Goal: Task Accomplishment & Management: Use online tool/utility

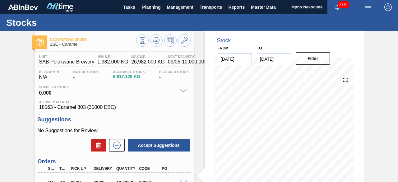
scroll to position [85, 0]
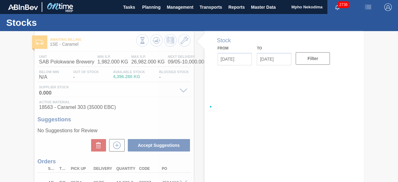
type input "08/20/2025"
type input "09/03/2025"
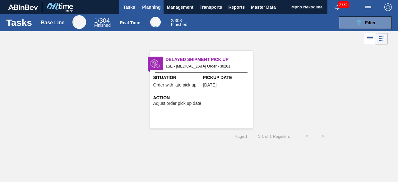
click at [153, 9] on span "Planning" at bounding box center [151, 6] width 18 height 7
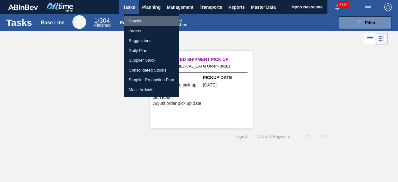
click at [134, 20] on li "Stocks" at bounding box center [151, 21] width 55 height 10
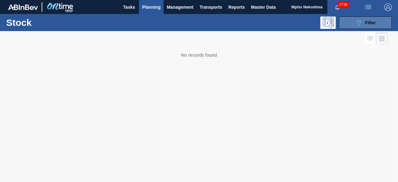
click at [359, 26] on icon "089F7B8B-B2A5-4AFE-B5C0-19BA573D28AC" at bounding box center [358, 22] width 7 height 7
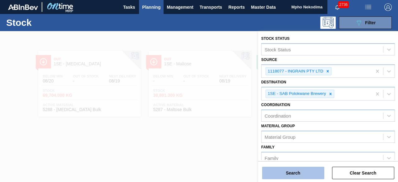
click at [299, 176] on button "Search" at bounding box center [293, 173] width 62 height 12
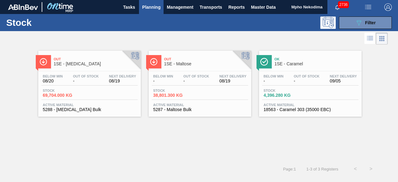
click at [67, 109] on span "5288 - [MEDICAL_DATA] Bulk" at bounding box center [89, 109] width 93 height 5
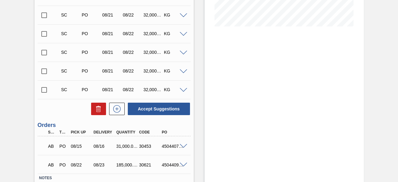
scroll to position [156, 0]
click at [118, 108] on icon at bounding box center [117, 108] width 10 height 7
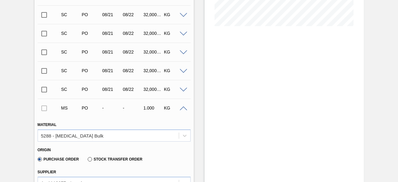
drag, startPoint x: 397, startPoint y: 61, endPoint x: 398, endPoint y: 100, distance: 39.2
click at [398, 100] on main "Tasks Planning Management Transports Reports Master Data Mpho Nekodima 2736 Mar…" at bounding box center [199, 91] width 398 height 182
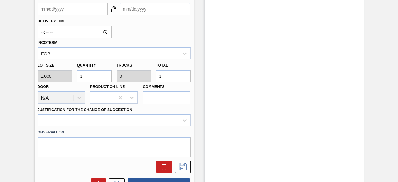
scroll to position [356, 0]
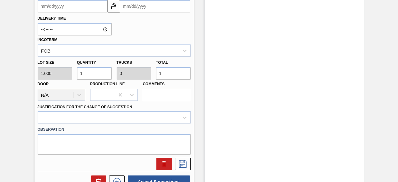
click at [72, 74] on div "Lot size 1.000 Quantity 1 Trucks 0 Total 1 Door N/A Production Line Comments" at bounding box center [114, 79] width 158 height 44
type input "18"
type input "0.001"
type input "18"
type input "180"
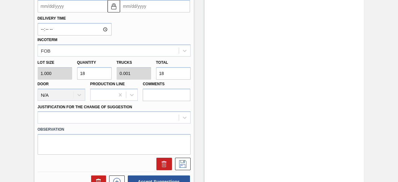
type input "0.006"
type input "180"
type input "1,800"
type input "0.056"
type input "1,800"
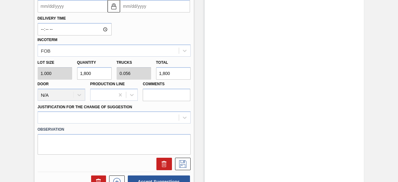
type input "18,000"
type input "0.563"
type input "18,000"
type input "180,000"
type input "5.625"
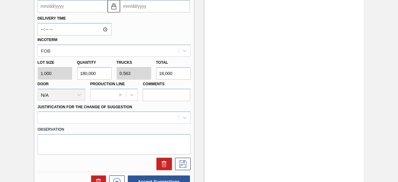
type input "180,000"
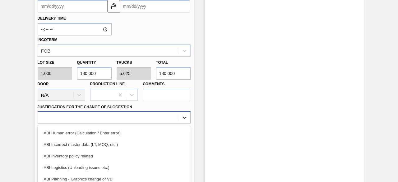
scroll to position [397, 0]
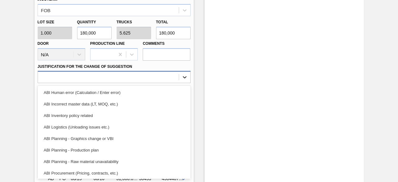
click at [183, 83] on div "option ABI Inventory policy related focused, 3 of 18. 18 results available. Use…" at bounding box center [114, 77] width 153 height 12
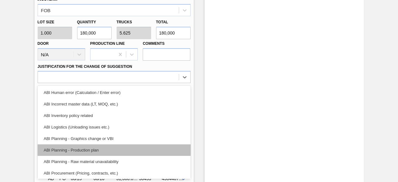
click at [82, 150] on div "ABI Planning - Production plan" at bounding box center [114, 150] width 153 height 12
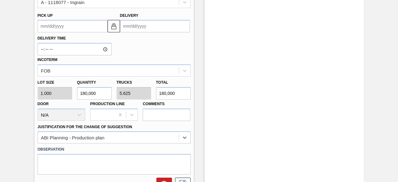
scroll to position [310, 0]
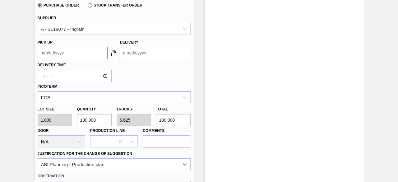
click at [132, 53] on input "Delivery" at bounding box center [155, 53] width 70 height 12
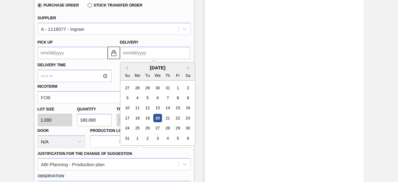
click at [129, 69] on div "[DATE]" at bounding box center [157, 67] width 75 height 5
drag, startPoint x: 187, startPoint y: 129, endPoint x: 188, endPoint y: 140, distance: 10.6
click at [188, 140] on div "27 28 29 30 31 1 2 3 4 5 6 7 8 9 10 11 12 13 14 15 16 17 18 19 20 21 22 23 24 2…" at bounding box center [157, 113] width 71 height 61
click at [189, 127] on div "30" at bounding box center [187, 128] width 8 height 8
type up "[DATE]"
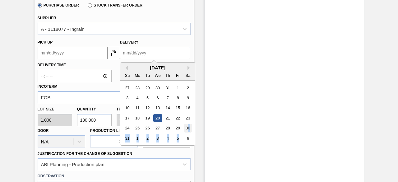
type input "[DATE]"
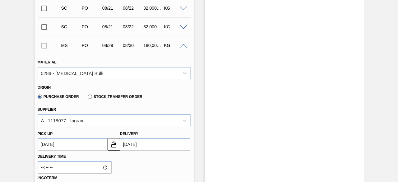
scroll to position [216, 0]
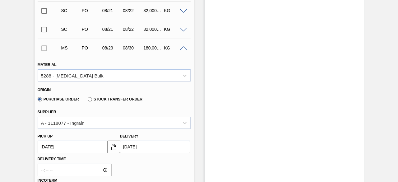
click at [44, 49] on div at bounding box center [44, 48] width 13 height 12
click at [44, 50] on div at bounding box center [44, 48] width 13 height 12
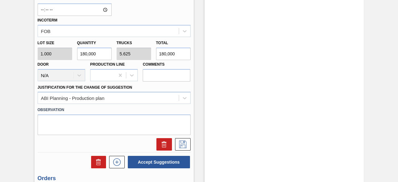
scroll to position [392, 0]
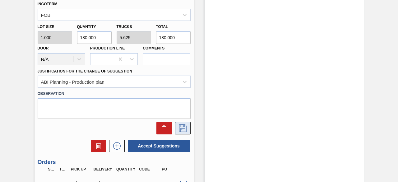
click at [183, 131] on icon at bounding box center [183, 127] width 10 height 7
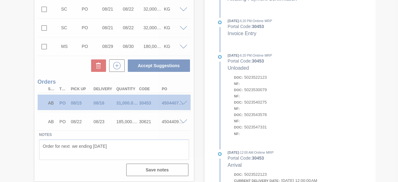
scroll to position [217, 0]
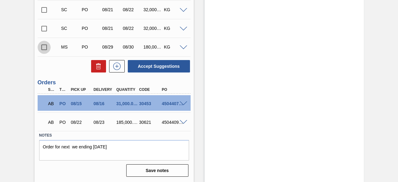
click at [42, 47] on input "checkbox" at bounding box center [44, 47] width 13 height 13
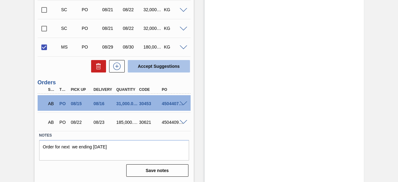
click at [150, 65] on button "Accept Suggestions" at bounding box center [159, 66] width 62 height 12
checkbox input "false"
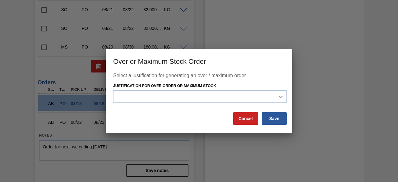
click at [279, 98] on icon at bounding box center [281, 97] width 6 height 6
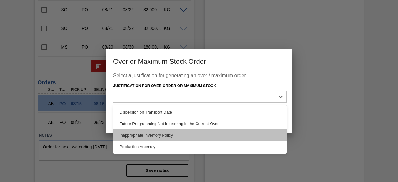
click at [211, 132] on div "Inappropriate Inventory Policy" at bounding box center [200, 135] width 174 height 12
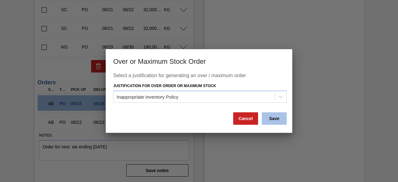
click at [271, 120] on button "Save" at bounding box center [274, 118] width 25 height 12
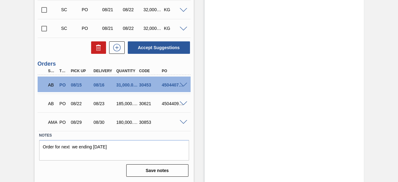
drag, startPoint x: 397, startPoint y: 116, endPoint x: 393, endPoint y: 97, distance: 19.3
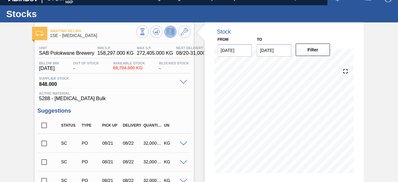
scroll to position [117, 0]
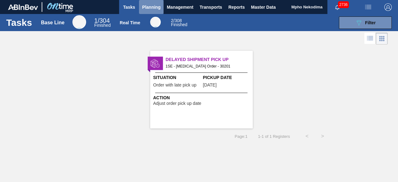
click at [143, 7] on span "Planning" at bounding box center [151, 6] width 18 height 7
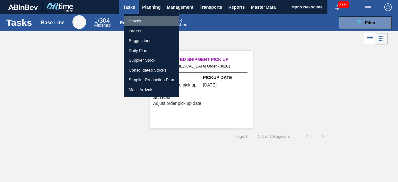
click at [142, 20] on li "Stocks" at bounding box center [151, 21] width 55 height 10
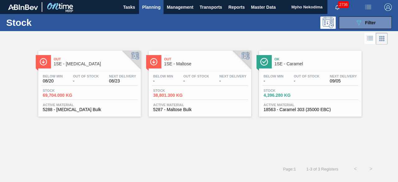
click at [170, 109] on span "5287 - Maltose Bulk" at bounding box center [199, 109] width 93 height 5
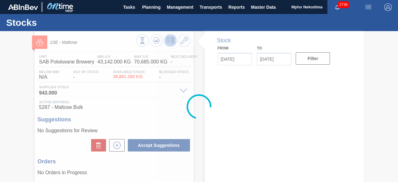
type input "[DATE]"
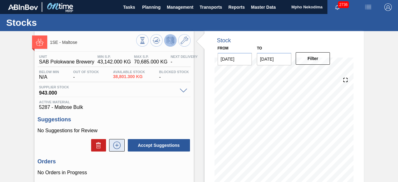
click at [117, 146] on icon at bounding box center [117, 145] width 0 height 3
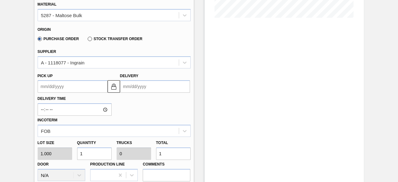
scroll to position [164, 0]
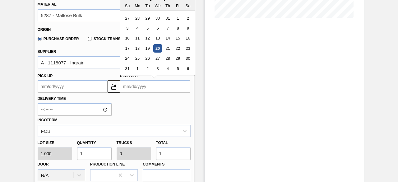
click at [137, 90] on input "Delivery" at bounding box center [155, 86] width 70 height 12
click at [187, 58] on div "30" at bounding box center [187, 58] width 8 height 8
type up "[DATE]"
type input "[DATE]"
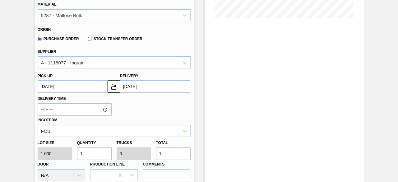
drag, startPoint x: 92, startPoint y: 151, endPoint x: 75, endPoint y: 150, distance: 17.2
click at [75, 150] on div "Quantity 1" at bounding box center [94, 148] width 39 height 21
type input "9"
type input "93"
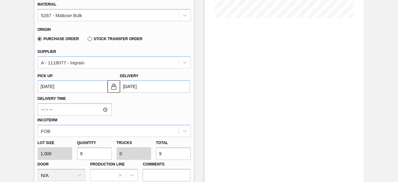
type input "0.003"
type input "93"
type input "930"
type input "0.029"
type input "930"
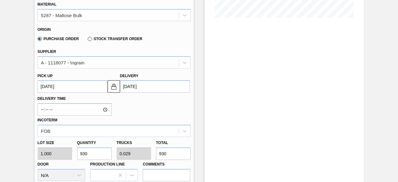
type input "9,300"
type input "0.291"
type input "9,300"
type input "93,000"
type input "2.906"
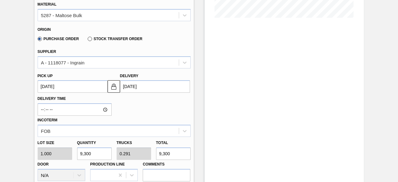
type input "93,000"
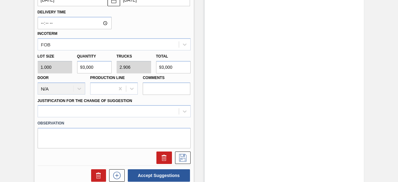
scroll to position [251, 0]
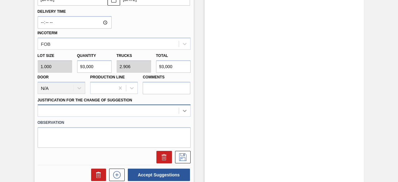
type input "93,000"
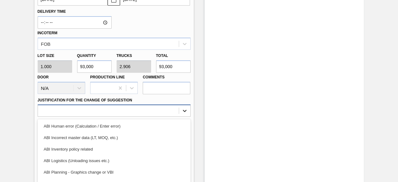
scroll to position [285, 0]
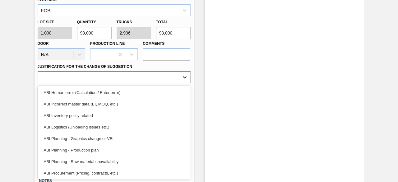
click at [185, 83] on div "option ABI Inventory policy related focused, 3 of 18. 18 results available. Use…" at bounding box center [114, 77] width 153 height 12
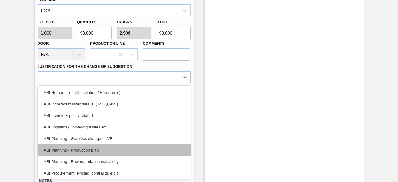
click at [109, 150] on div "ABI Planning - Production plan" at bounding box center [114, 150] width 153 height 12
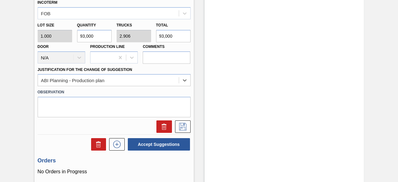
scroll to position [294, 0]
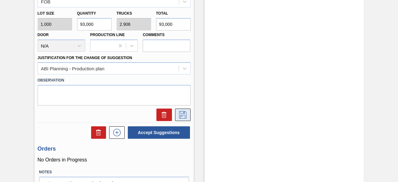
click at [179, 111] on icon at bounding box center [183, 114] width 10 height 7
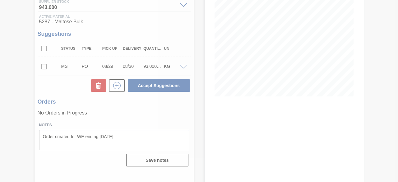
scroll to position [85, 0]
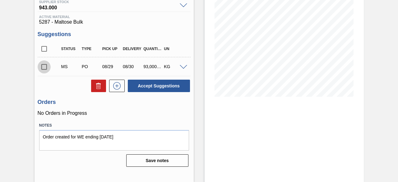
click at [44, 70] on input "checkbox" at bounding box center [44, 66] width 13 height 13
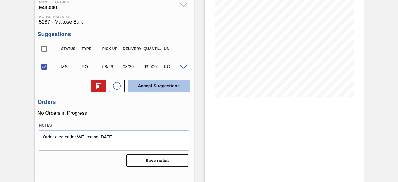
click at [155, 89] on button "Accept Suggestions" at bounding box center [159, 86] width 62 height 12
checkbox input "false"
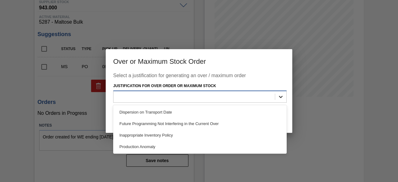
click at [281, 97] on icon at bounding box center [281, 97] width 6 height 6
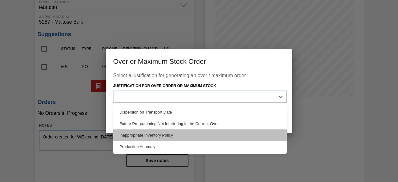
click at [202, 135] on div "Inappropriate Inventory Policy" at bounding box center [200, 135] width 174 height 12
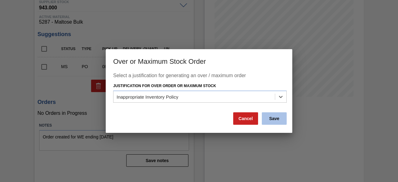
click at [275, 117] on button "Save" at bounding box center [274, 118] width 25 height 12
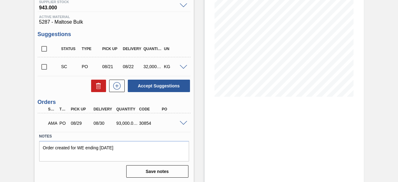
click at [318, 136] on div "Stock From [DATE] to [DATE] Filter" at bounding box center [284, 64] width 159 height 237
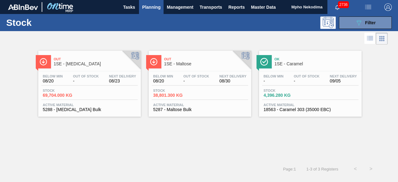
click at [284, 106] on span "Active Material" at bounding box center [310, 105] width 93 height 4
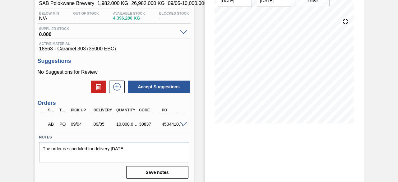
scroll to position [68, 0]
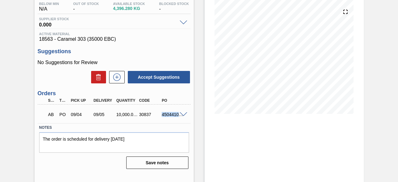
drag, startPoint x: 162, startPoint y: 117, endPoint x: 179, endPoint y: 117, distance: 16.2
click at [179, 117] on div "4504410591" at bounding box center [172, 114] width 25 height 5
copy div "4504410"
click at [152, 116] on div "30837" at bounding box center [149, 114] width 25 height 5
click at [180, 114] on span at bounding box center [183, 114] width 7 height 5
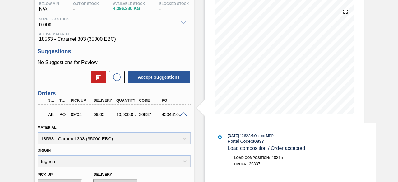
click at [161, 116] on div "4504410591" at bounding box center [172, 114] width 25 height 5
drag, startPoint x: 162, startPoint y: 116, endPoint x: 156, endPoint y: 115, distance: 6.0
click at [156, 115] on div "30837" at bounding box center [149, 114] width 25 height 5
click at [169, 46] on div "Unit SAB Polokwane Brewery MIN S.P. 1,982.000 KG MAX S.P. 26,982.000 KG Next De…" at bounding box center [114, 153] width 159 height 338
